Goal: Task Accomplishment & Management: Manage account settings

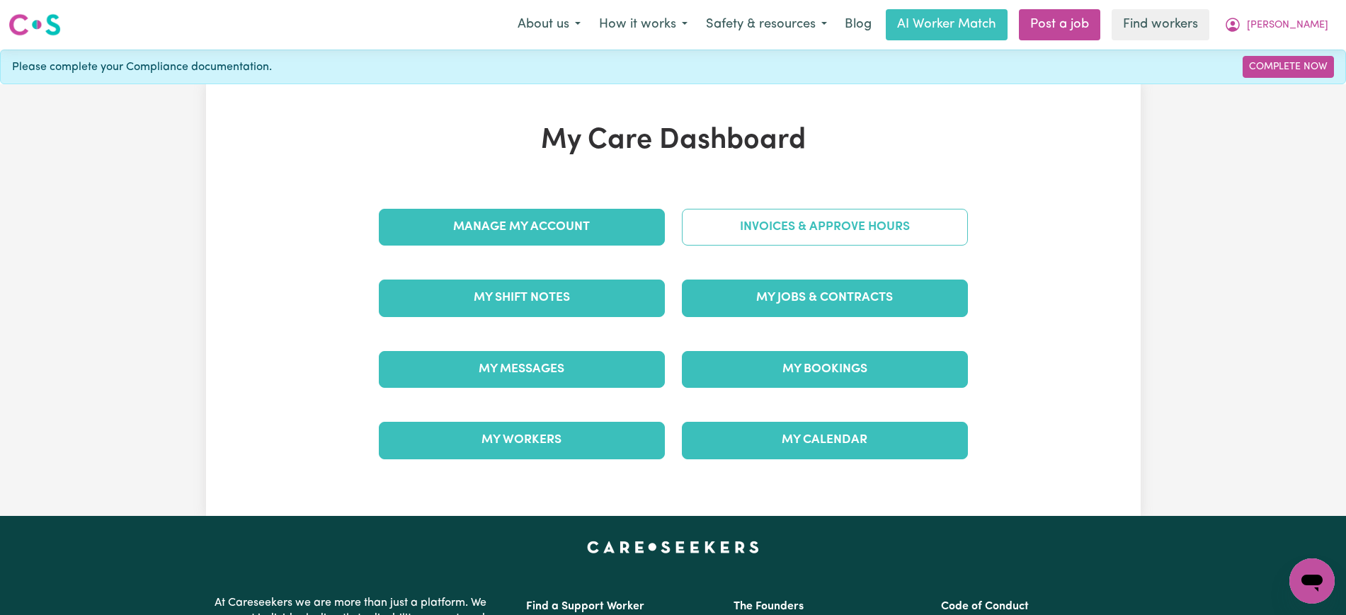
click at [702, 222] on link "Invoices & Approve Hours" at bounding box center [825, 227] width 286 height 37
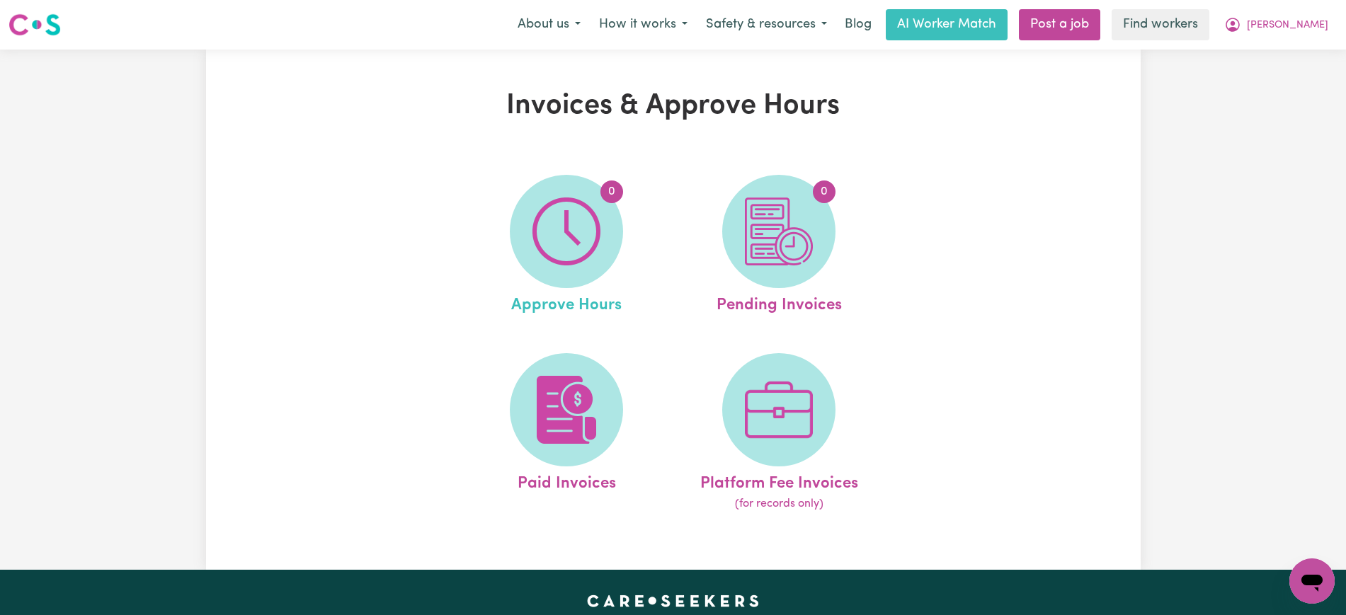
click at [624, 225] on link "0 Approve Hours" at bounding box center [567, 246] width 204 height 143
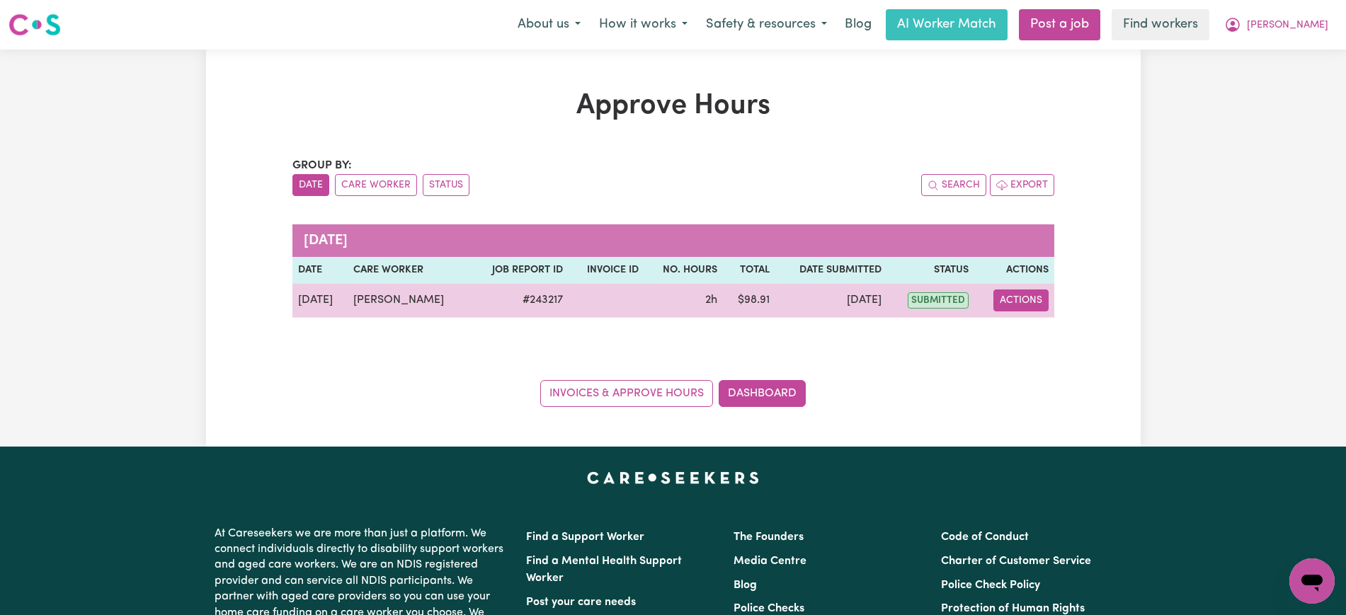
click at [1032, 301] on button "Actions" at bounding box center [1021, 301] width 55 height 22
click at [1045, 322] on link "View Job Report" at bounding box center [1054, 333] width 121 height 28
select select "pm"
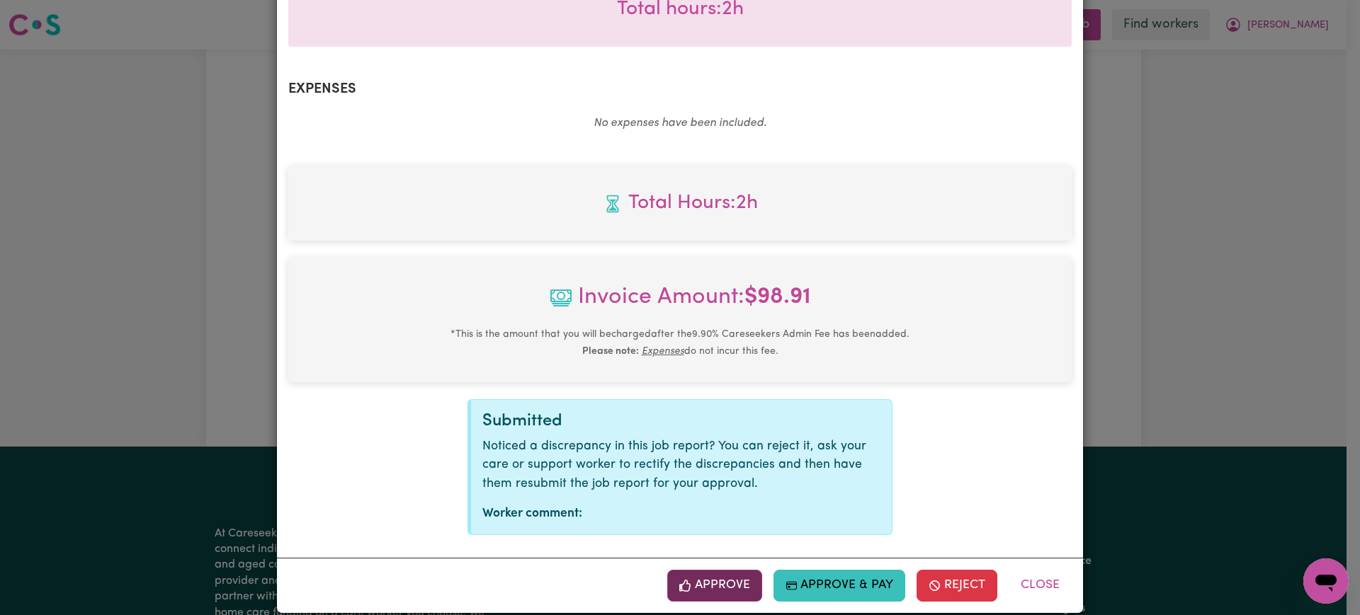
scroll to position [496, 0]
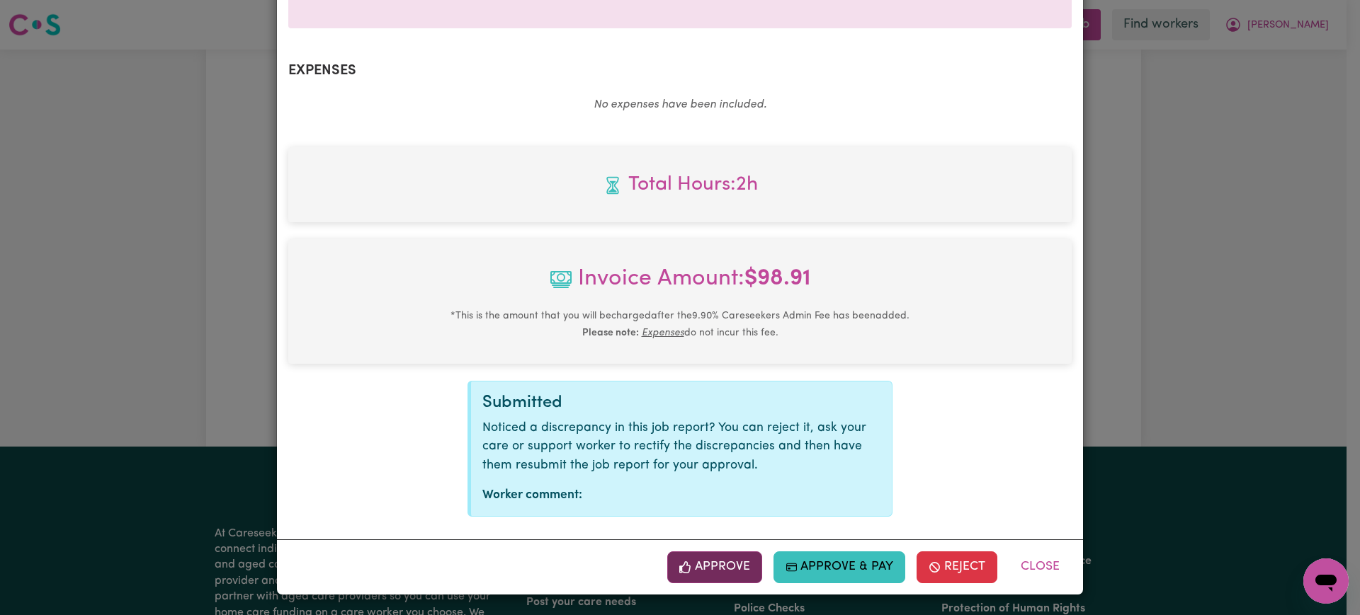
click at [720, 571] on button "Approve" at bounding box center [714, 567] width 95 height 31
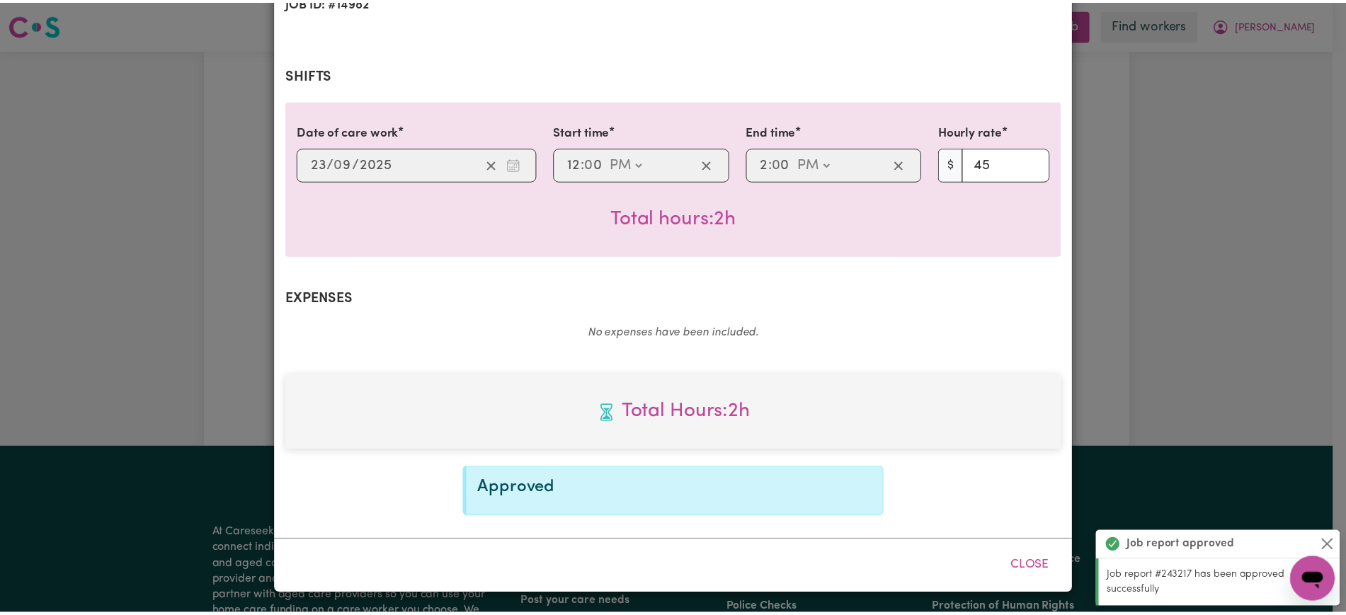
scroll to position [267, 0]
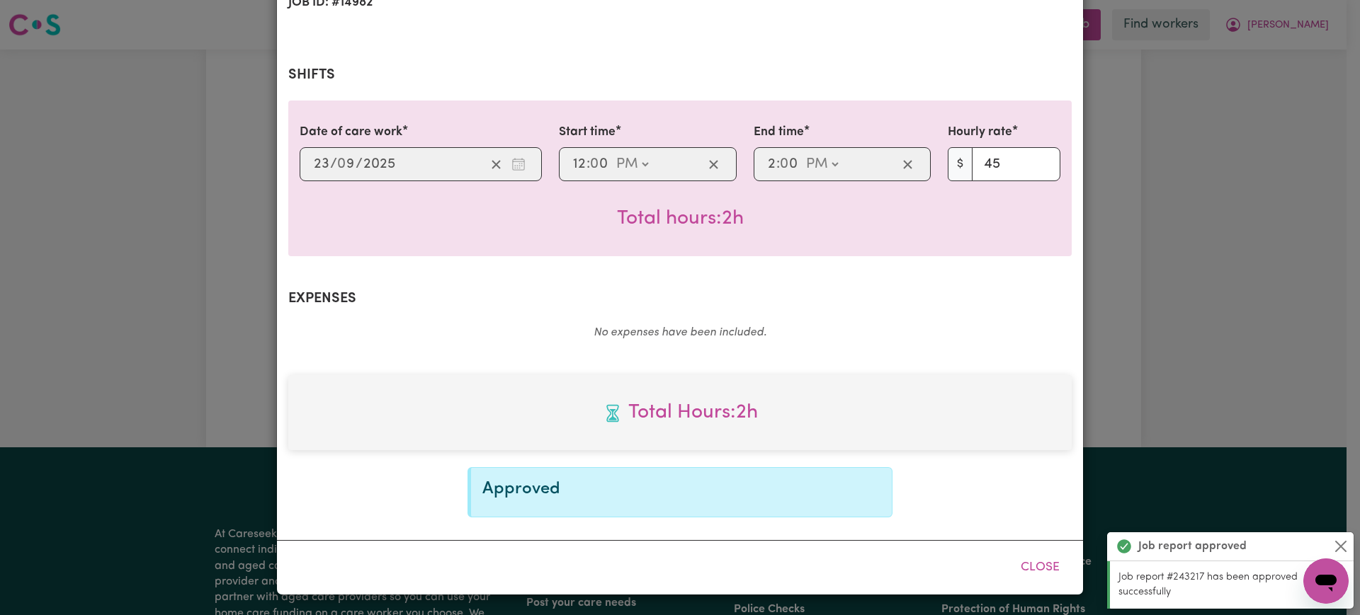
drag, startPoint x: 1195, startPoint y: 152, endPoint x: 1266, endPoint y: 62, distance: 114.5
click at [1196, 153] on div "Job Report # 243217 - [PERSON_NAME] Summary Job report # 243217 Client name: [P…" at bounding box center [680, 307] width 1360 height 615
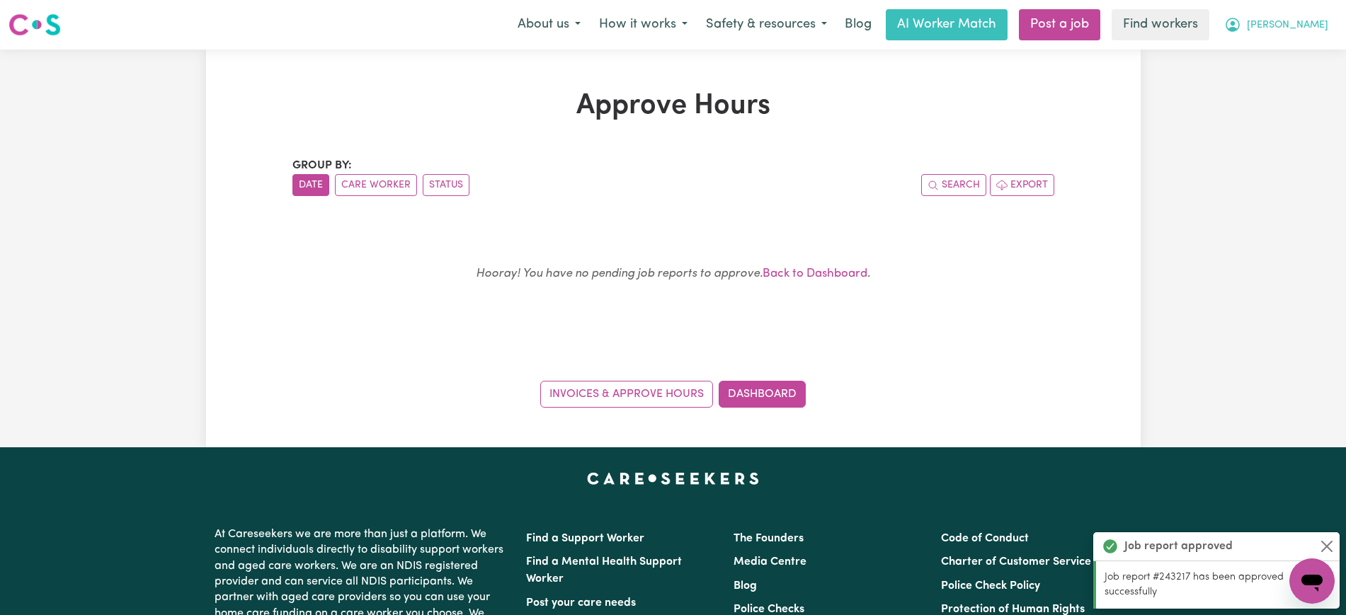
click at [1241, 29] on icon "My Account" at bounding box center [1232, 24] width 17 height 17
click at [1279, 74] on link "Logout" at bounding box center [1281, 81] width 112 height 27
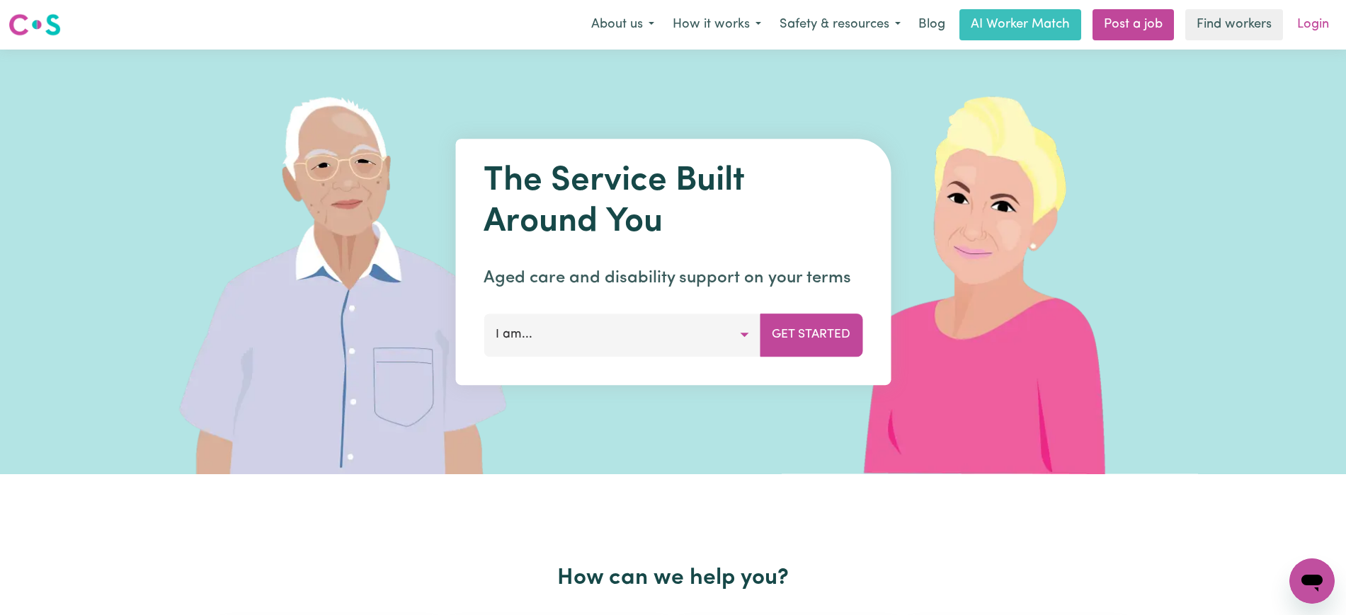
click at [1302, 33] on link "Login" at bounding box center [1313, 24] width 49 height 31
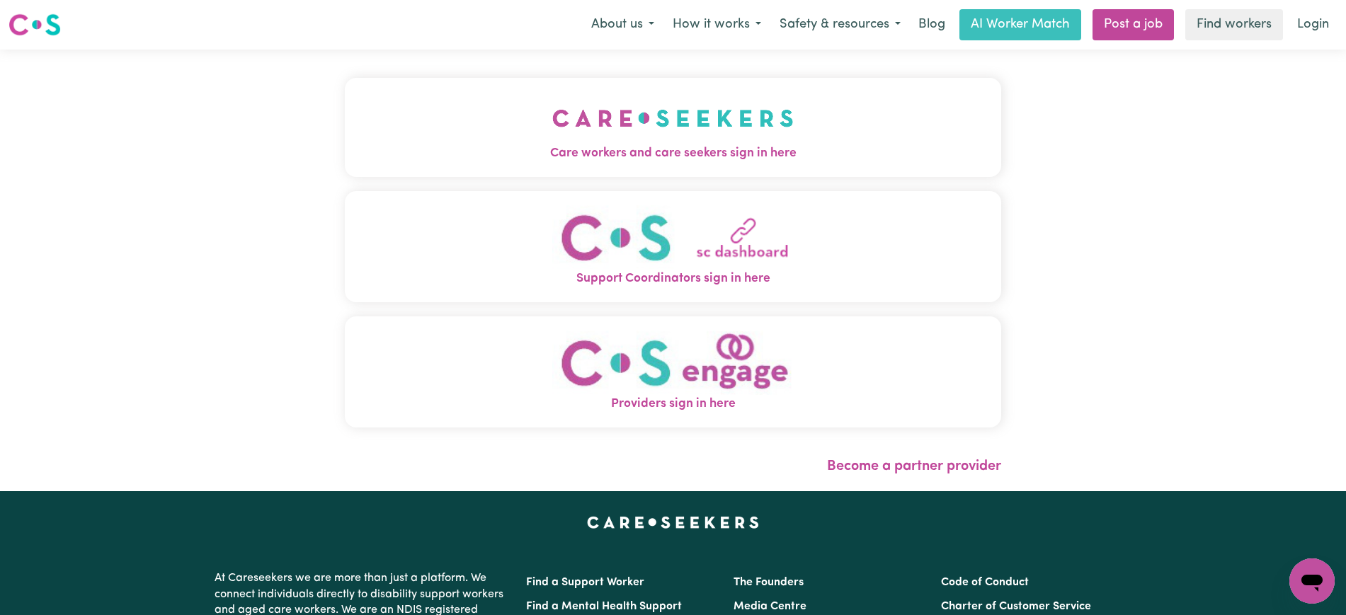
click at [694, 165] on button "Care workers and care seekers sign in here" at bounding box center [673, 127] width 656 height 99
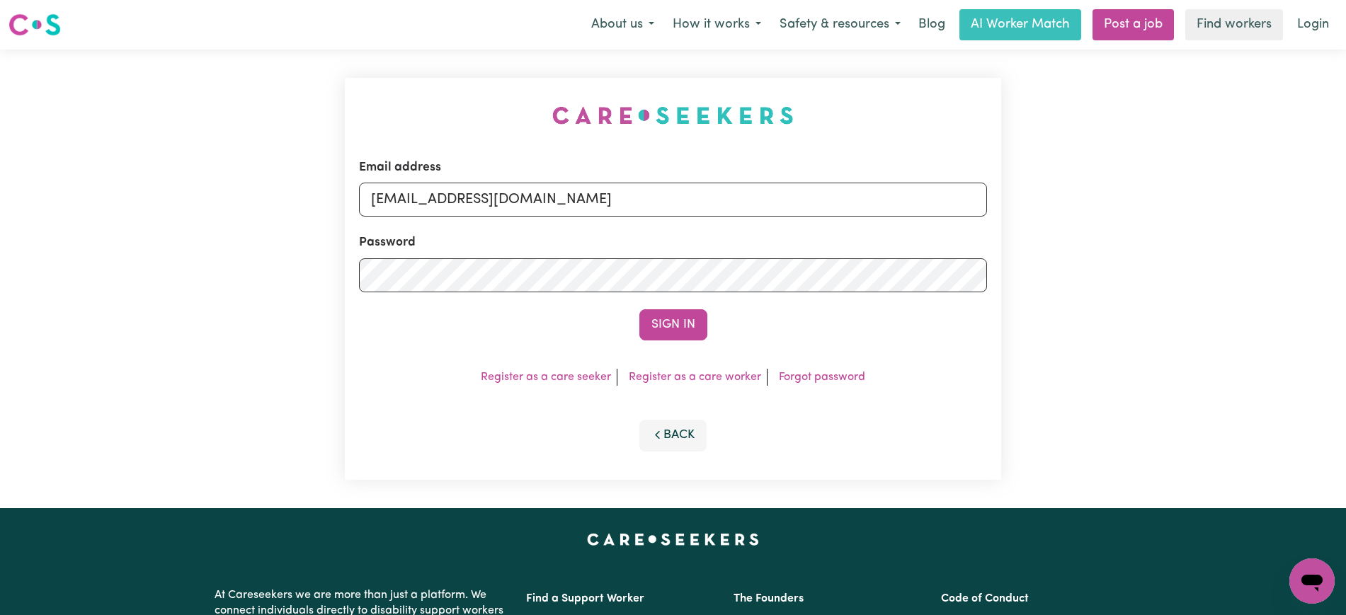
click at [380, 60] on div "Email address [EMAIL_ADDRESS][DOMAIN_NAME] Password Sign In Register as a care …" at bounding box center [672, 279] width 673 height 459
drag, startPoint x: 453, startPoint y: 200, endPoint x: 452, endPoint y: 111, distance: 88.5
click at [876, 200] on input "[EMAIL_ADDRESS][DOMAIN_NAME]" at bounding box center [673, 200] width 628 height 34
drag, startPoint x: 455, startPoint y: 112, endPoint x: 513, endPoint y: 167, distance: 80.1
click at [455, 113] on div "Email address [EMAIL_ADDRESS][DOMAIN_NAME] Password Sign In Register as a care …" at bounding box center [673, 279] width 656 height 402
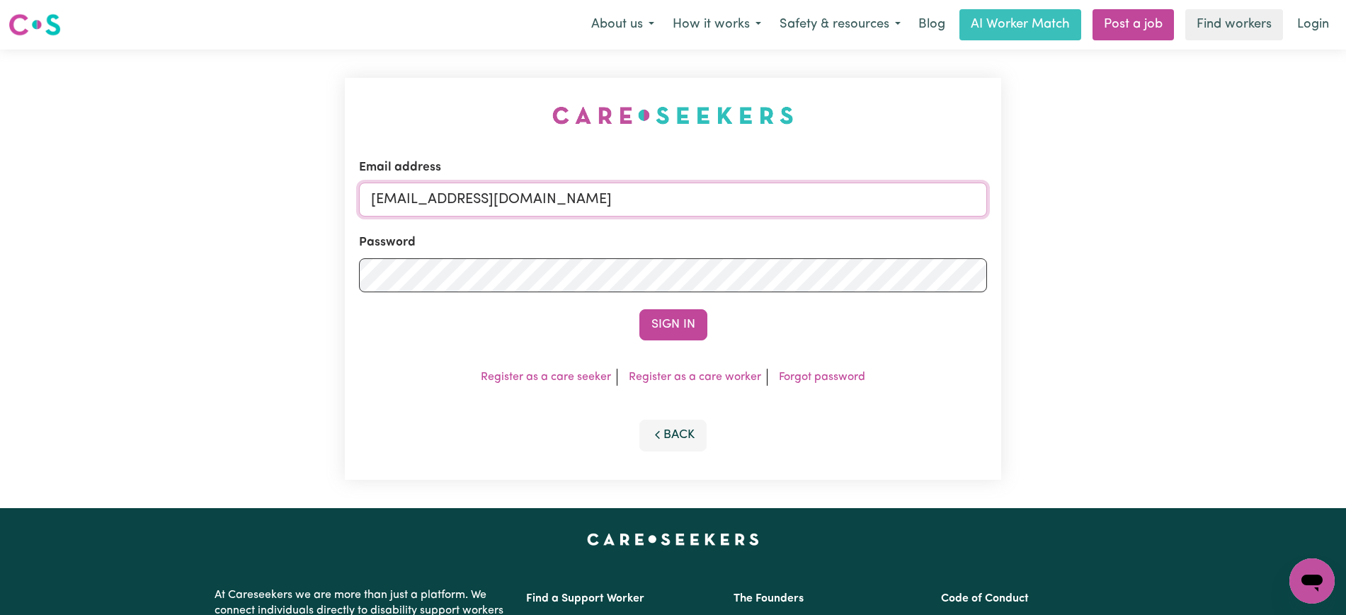
drag, startPoint x: 452, startPoint y: 198, endPoint x: 428, endPoint y: 75, distance: 125.7
click at [742, 198] on input "[EMAIL_ADDRESS][DOMAIN_NAME]" at bounding box center [673, 200] width 628 height 34
drag, startPoint x: 428, startPoint y: 75, endPoint x: 462, endPoint y: 186, distance: 116.5
click at [428, 74] on div "Email address [EMAIL_ADDRESS][DOMAIN_NAME] Password Sign In Register as a care …" at bounding box center [672, 279] width 673 height 459
drag, startPoint x: 460, startPoint y: 195, endPoint x: 811, endPoint y: 192, distance: 351.2
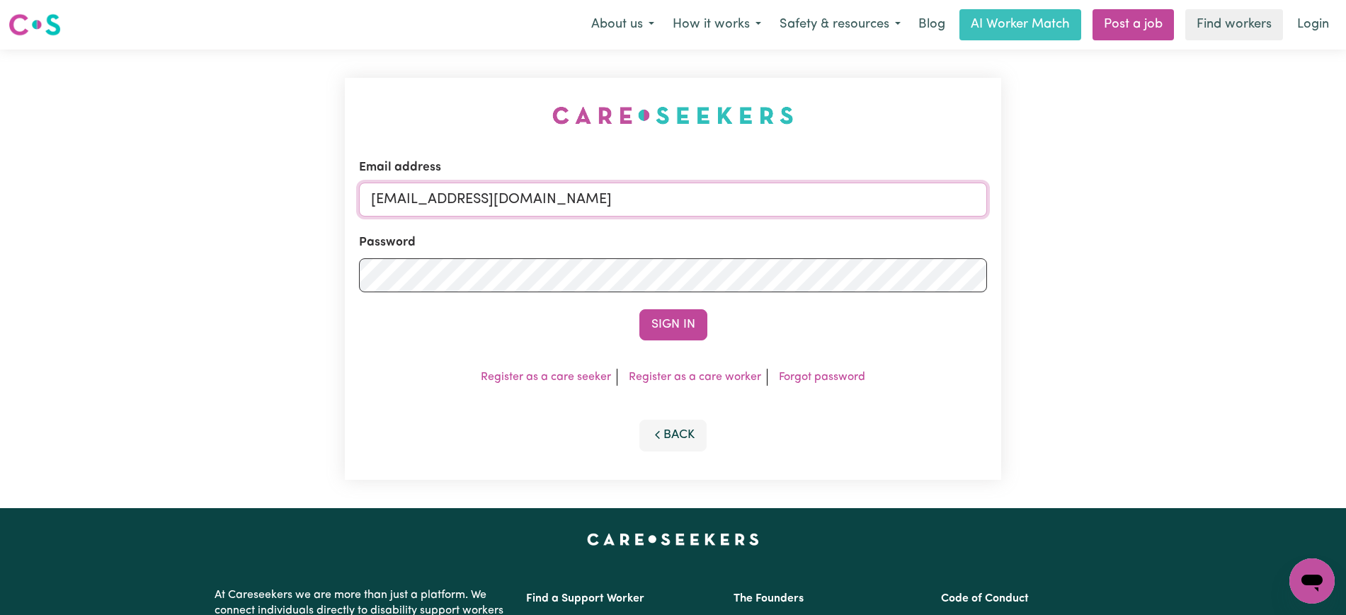
click at [811, 192] on input "[EMAIL_ADDRESS][DOMAIN_NAME]" at bounding box center [673, 200] width 628 height 34
paste input "ConZaravinosHCP"
type input "[EMAIL_ADDRESS][DOMAIN_NAME]"
click at [644, 111] on img at bounding box center [672, 115] width 241 height 18
click at [665, 308] on form "Email address [EMAIL_ADDRESS][DOMAIN_NAME] Password Sign In" at bounding box center [673, 250] width 628 height 182
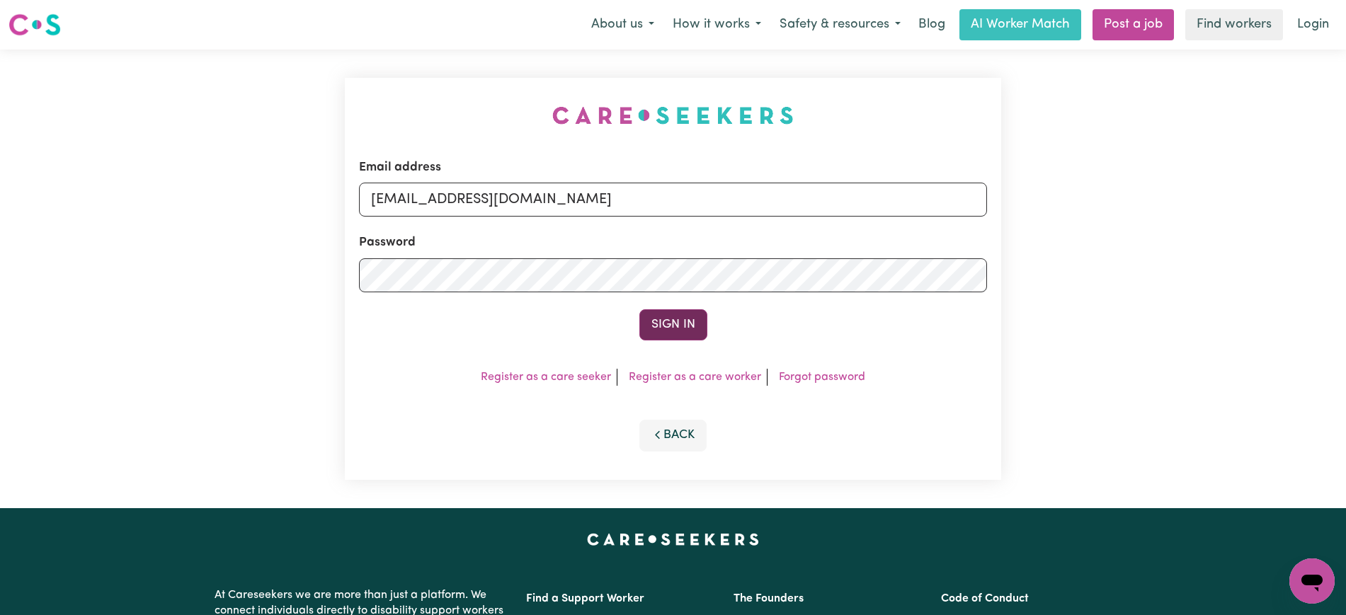
click at [666, 315] on button "Sign In" at bounding box center [673, 324] width 68 height 31
